Goal: Task Accomplishment & Management: Use online tool/utility

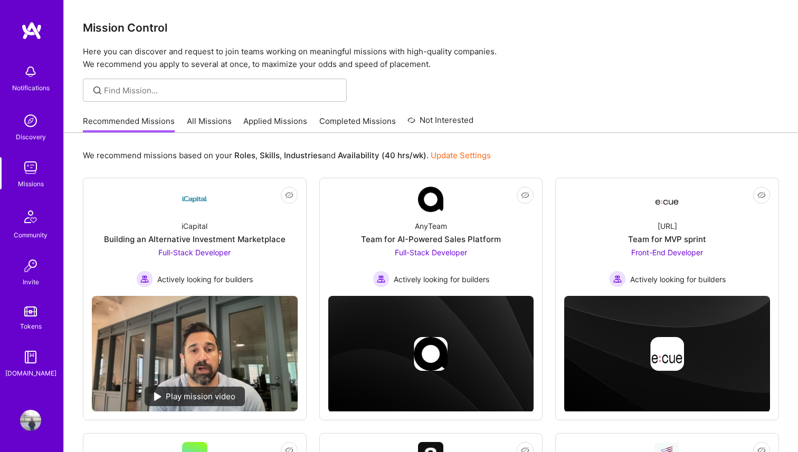
click at [32, 178] on div "Missions" at bounding box center [31, 183] width 26 height 11
click at [216, 122] on link "All Missions" at bounding box center [209, 124] width 45 height 17
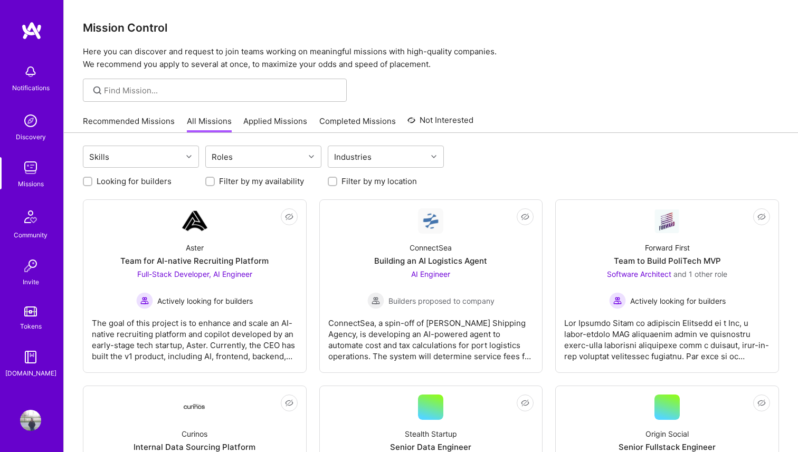
click at [37, 125] on img at bounding box center [30, 120] width 21 height 21
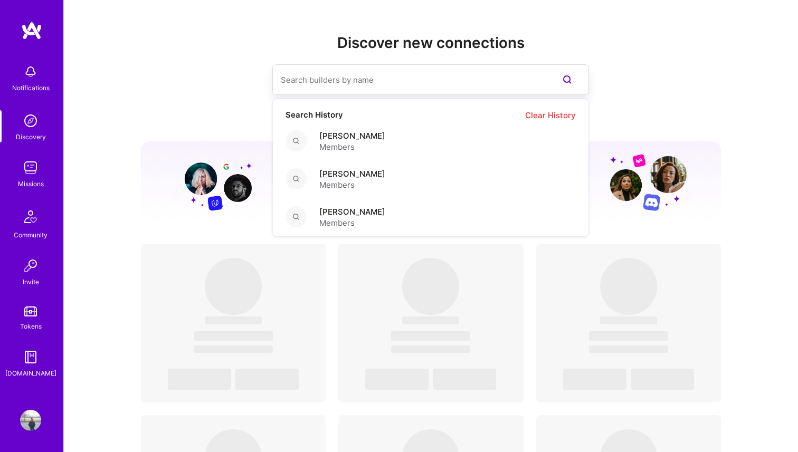
click at [337, 85] on input at bounding box center [409, 79] width 257 height 27
click at [355, 156] on div "[PERSON_NAME] Members" at bounding box center [430, 141] width 315 height 38
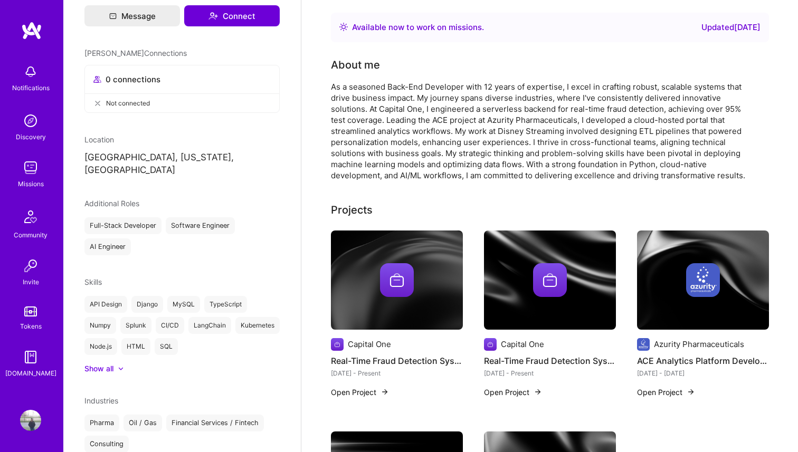
scroll to position [239, 0]
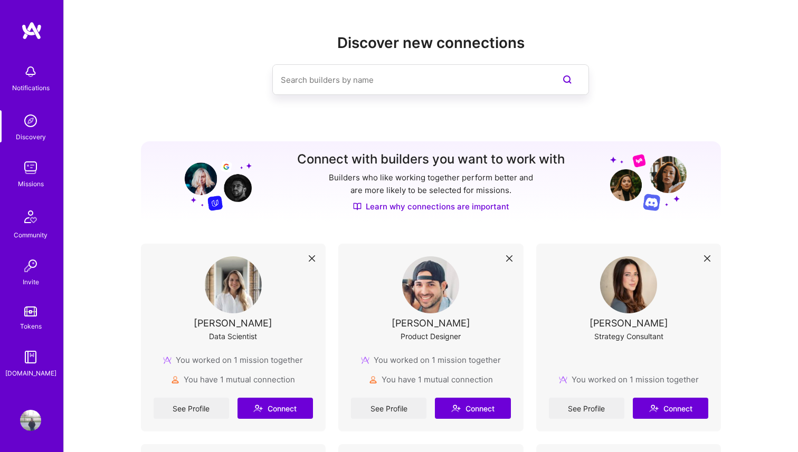
click at [29, 177] on img at bounding box center [30, 167] width 21 height 21
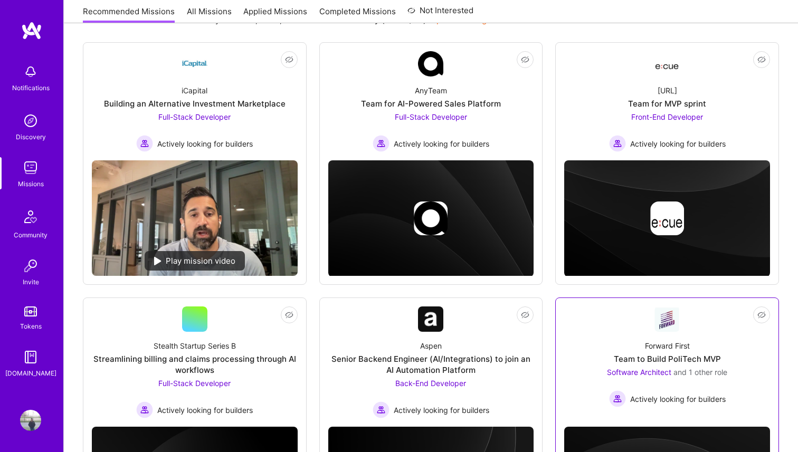
scroll to position [110, 0]
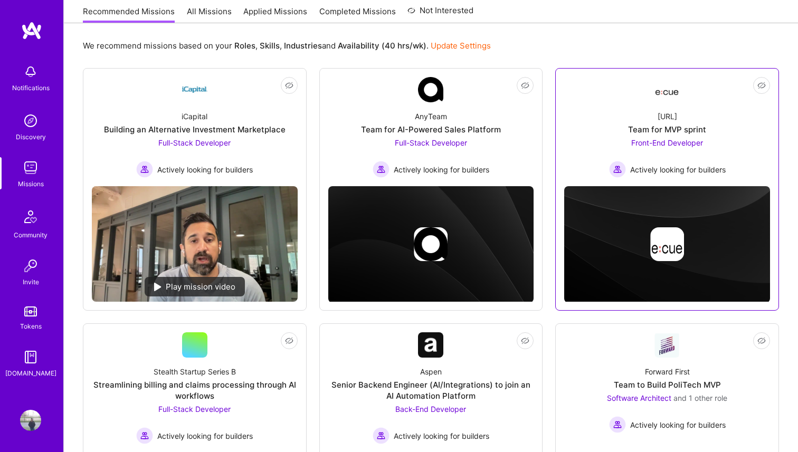
click at [678, 135] on div "Team for MVP sprint" at bounding box center [667, 129] width 78 height 11
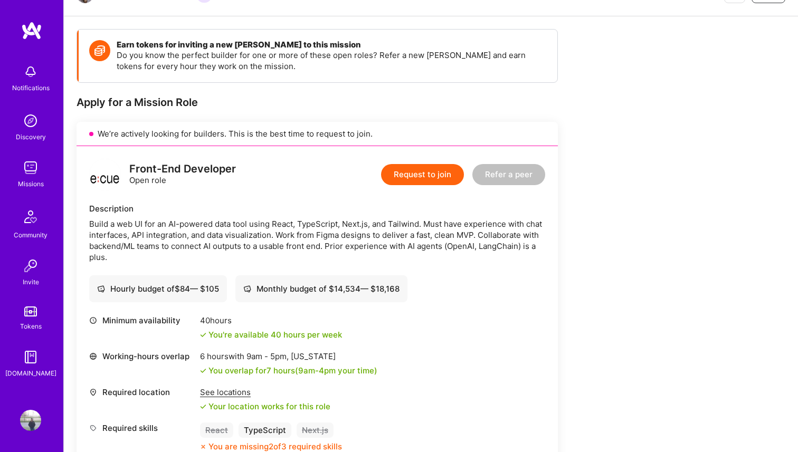
scroll to position [223, 0]
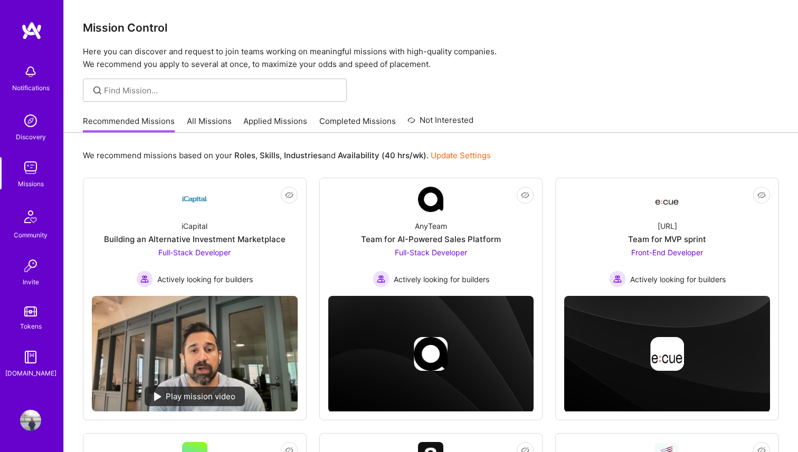
click at [206, 114] on div "Recommended Missions All Missions Applied Missions Completed Missions Not Inter…" at bounding box center [278, 121] width 390 height 23
click at [209, 121] on link "All Missions" at bounding box center [209, 124] width 45 height 17
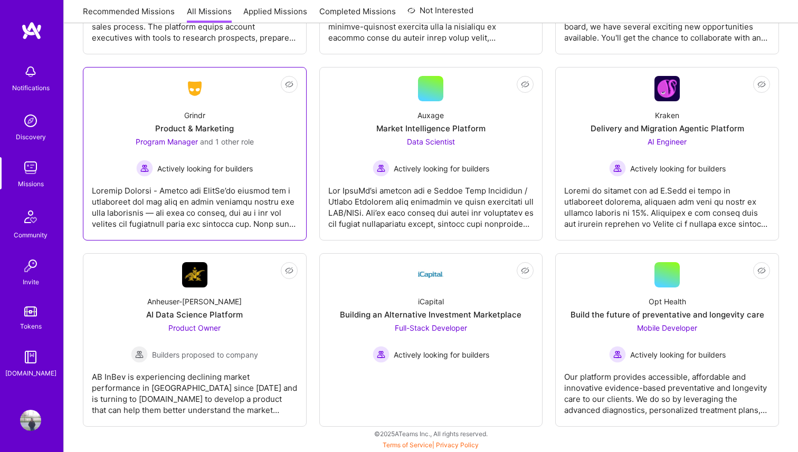
scroll to position [3227, 0]
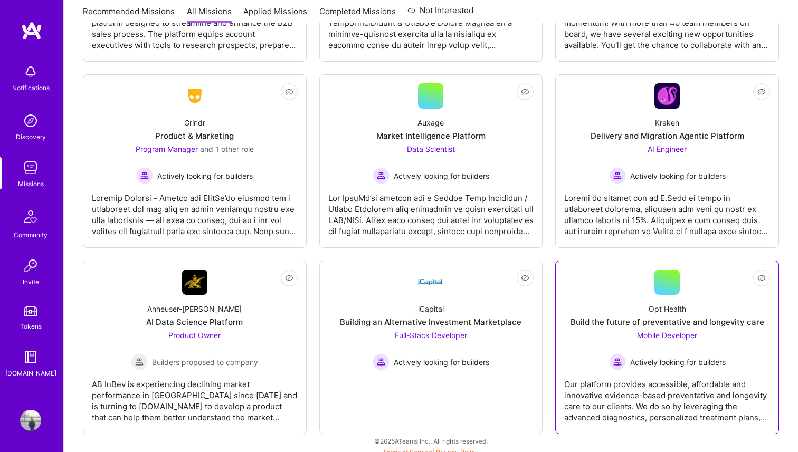
click at [659, 331] on span "Mobile Developer" at bounding box center [667, 335] width 60 height 9
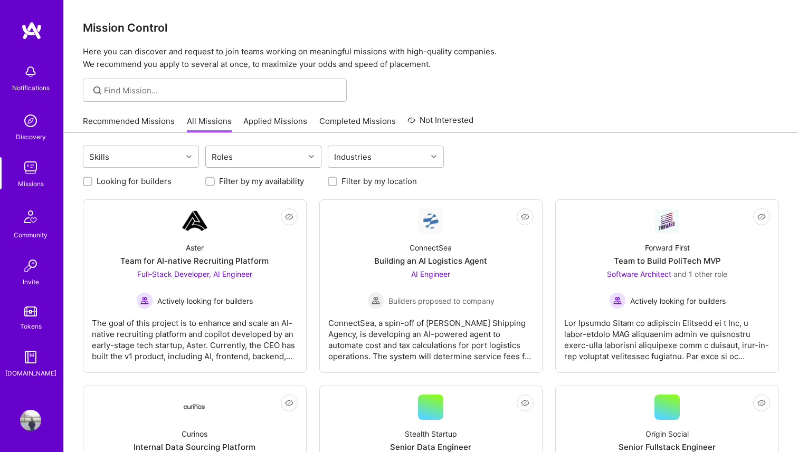
click at [227, 156] on div "Roles" at bounding box center [222, 156] width 26 height 15
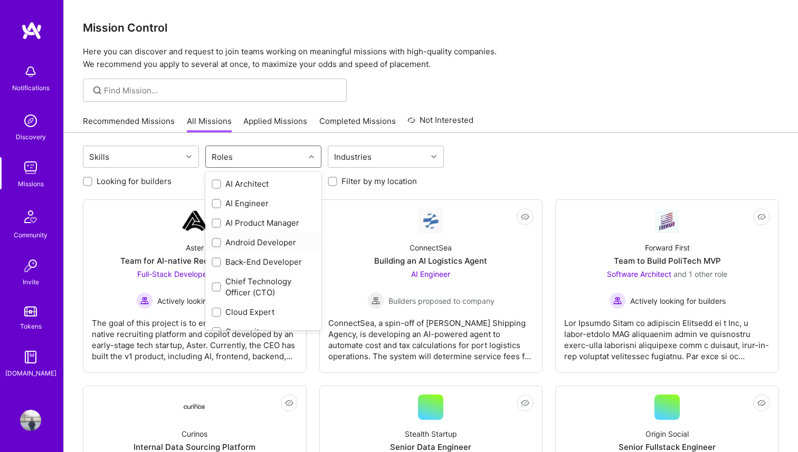
click at [235, 238] on div "Android Developer" at bounding box center [263, 242] width 103 height 11
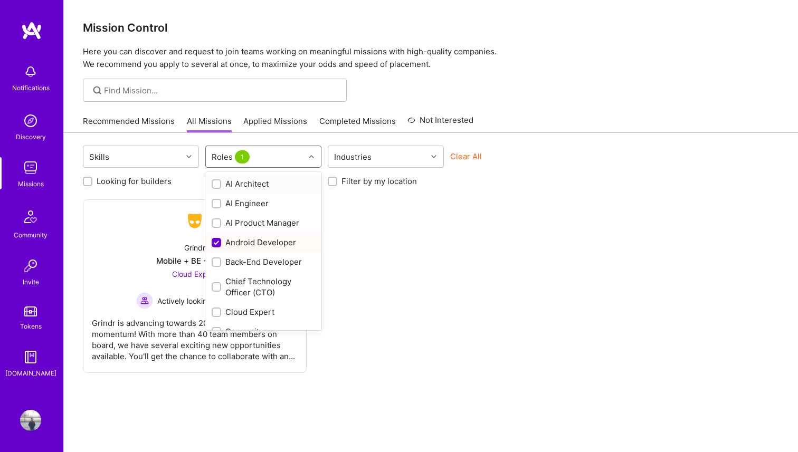
click at [235, 238] on div "Android Developer" at bounding box center [263, 242] width 103 height 11
checkbox input "false"
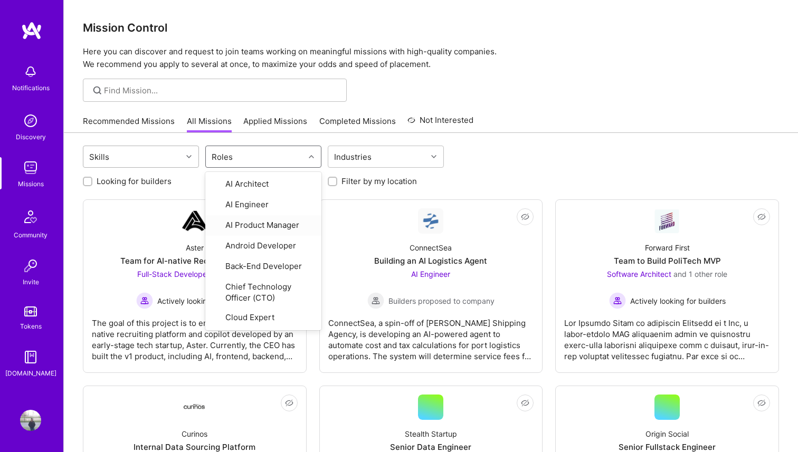
click at [176, 158] on div "Skills" at bounding box center [132, 156] width 99 height 21
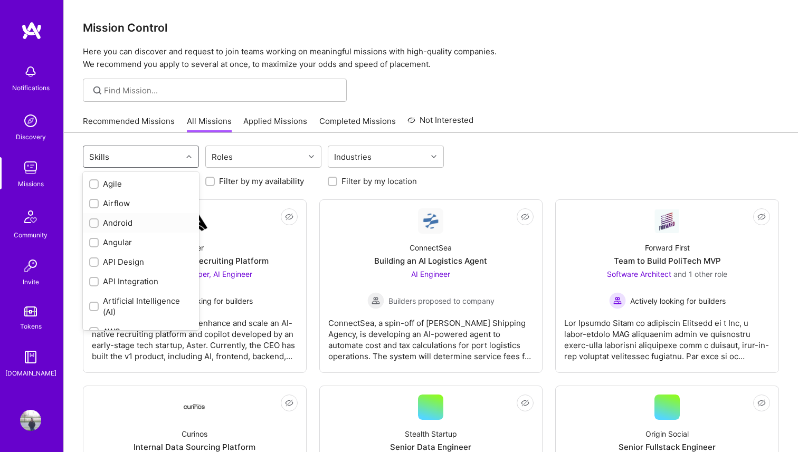
click at [146, 219] on div "Android" at bounding box center [140, 222] width 103 height 11
checkbox input "true"
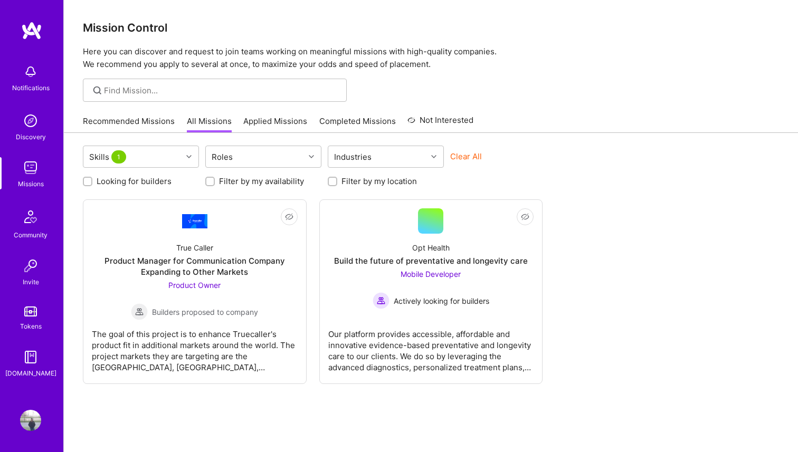
click at [230, 408] on div "Skills 1 Roles Industries Clear All Looking for builders Filter by my availabil…" at bounding box center [431, 314] width 734 height 362
click at [240, 336] on div "The goal of this project is to enhance Truecaller's product fit in additional m…" at bounding box center [195, 346] width 206 height 53
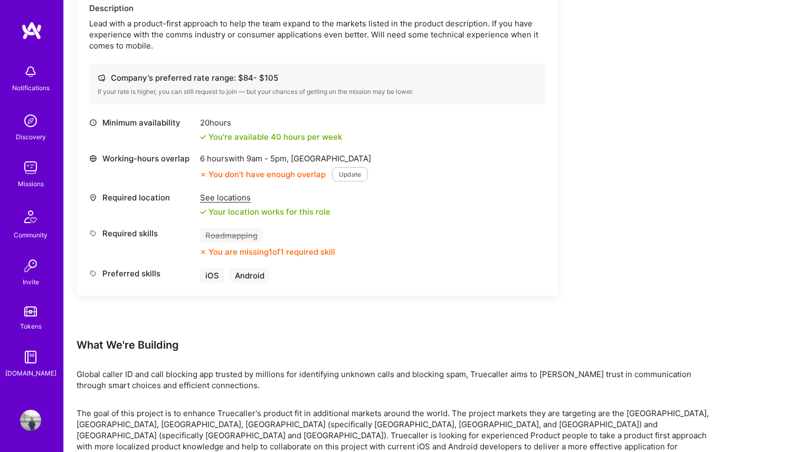
scroll to position [326, 0]
click at [233, 200] on div "See locations" at bounding box center [265, 197] width 130 height 11
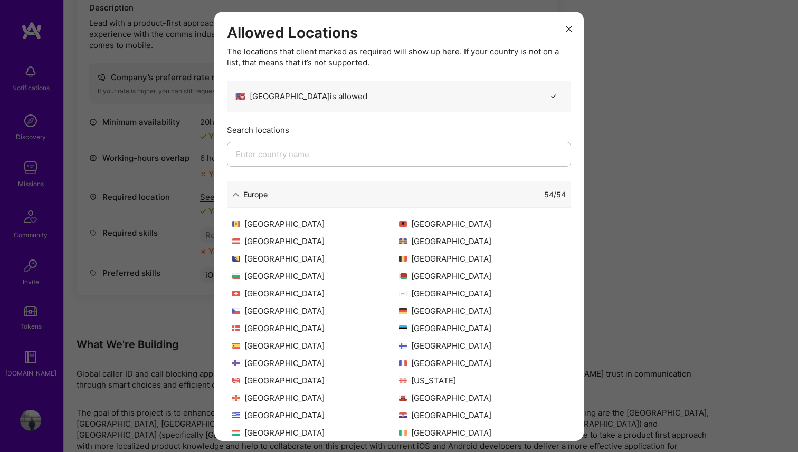
click at [571, 28] on icon "modal" at bounding box center [569, 29] width 6 height 6
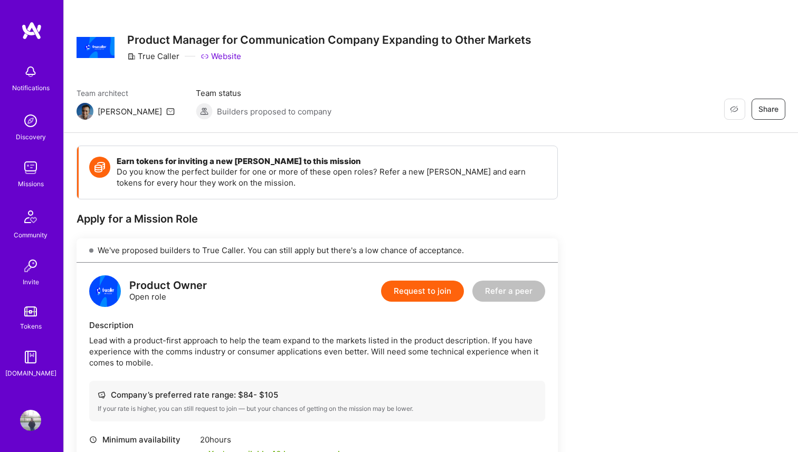
scroll to position [11, 0]
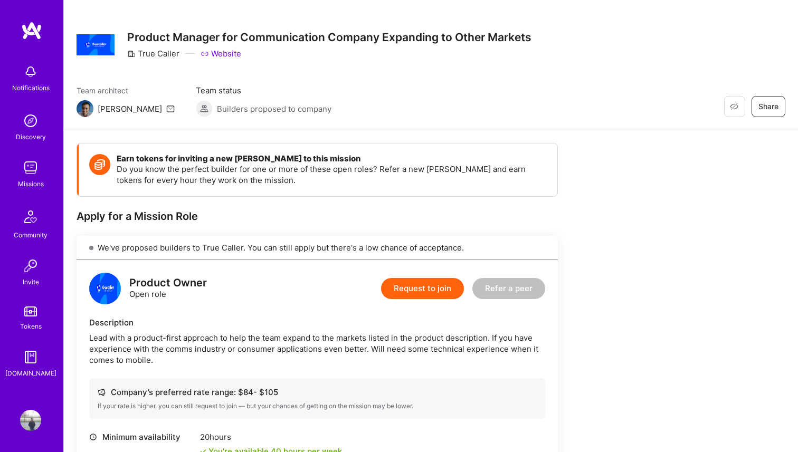
click at [31, 173] on img at bounding box center [30, 167] width 21 height 21
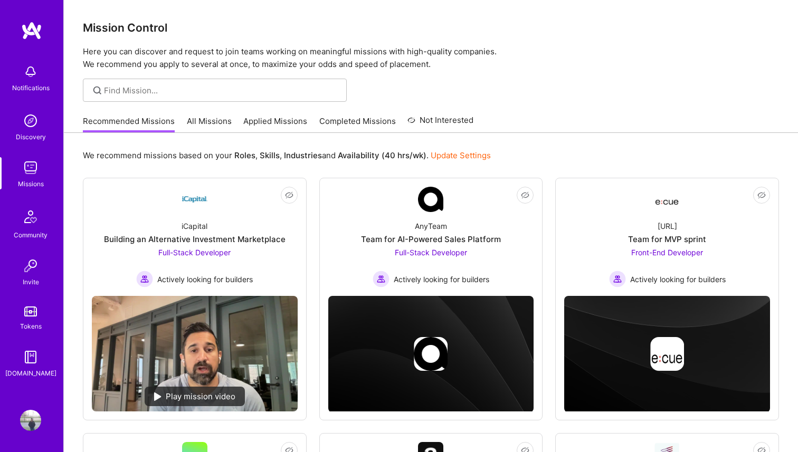
click at [32, 117] on img at bounding box center [30, 120] width 21 height 21
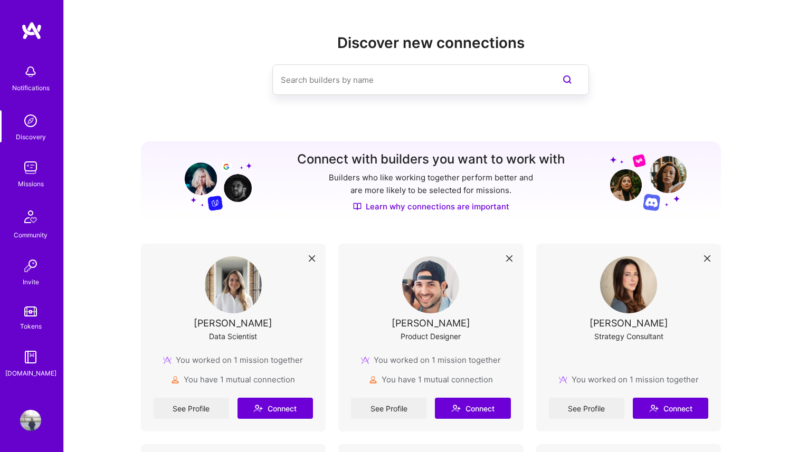
click at [30, 85] on div "Notifications" at bounding box center [30, 87] width 37 height 11
